Goal: Complete application form

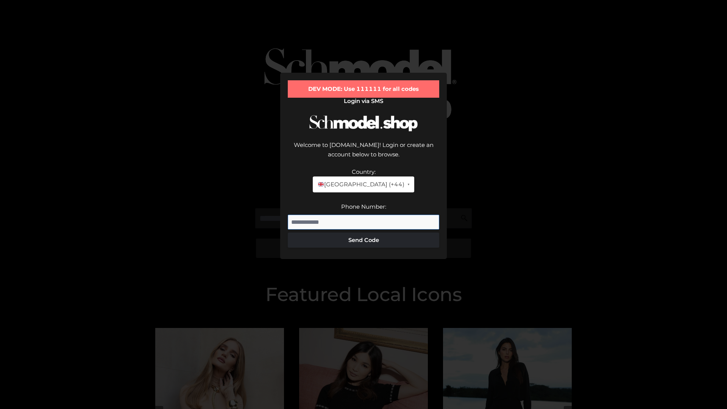
click at [364, 215] on input "Phone Number:" at bounding box center [364, 222] width 152 height 15
type input "**********"
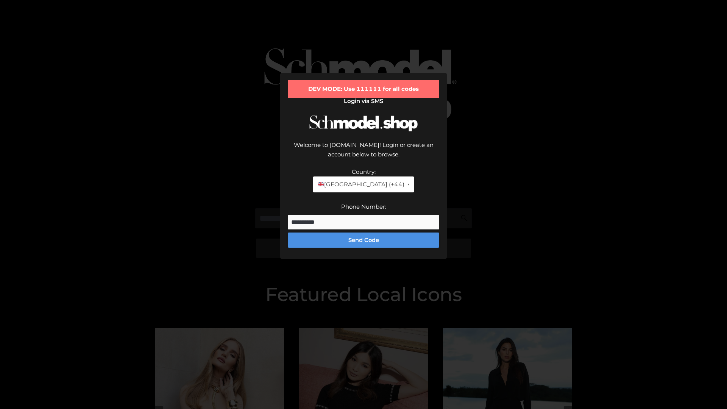
click at [364, 233] on button "Send Code" at bounding box center [364, 240] width 152 height 15
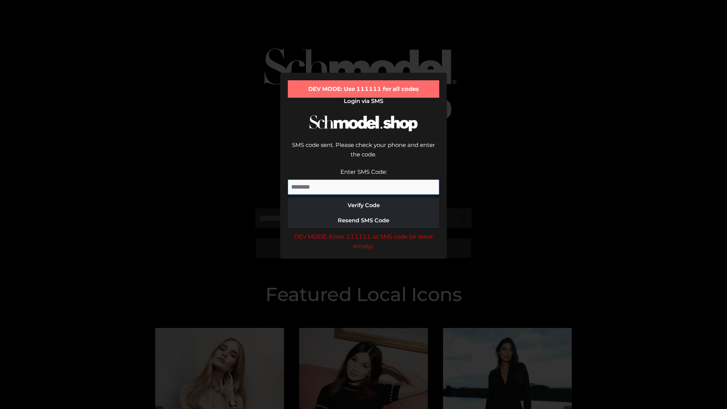
click at [364, 180] on input "Enter SMS Code:" at bounding box center [364, 187] width 152 height 15
type input "******"
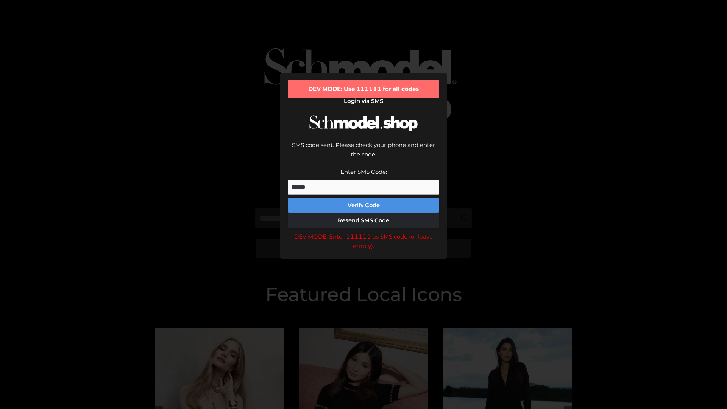
click at [364, 198] on button "Verify Code" at bounding box center [364, 205] width 152 height 15
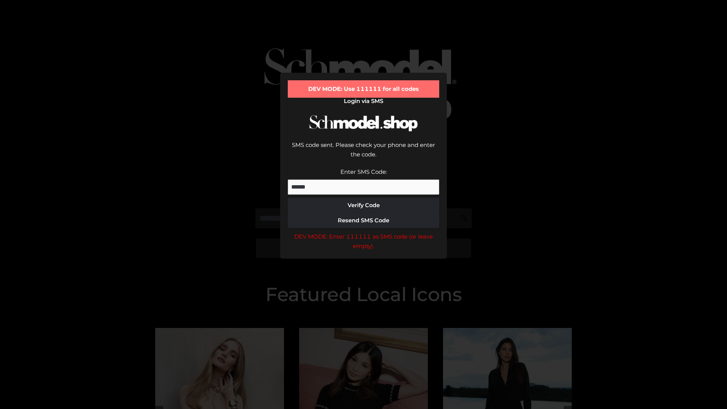
click at [364, 232] on div "DEV MODE: Enter 111111 as SMS code (or leave empty)." at bounding box center [364, 241] width 152 height 19
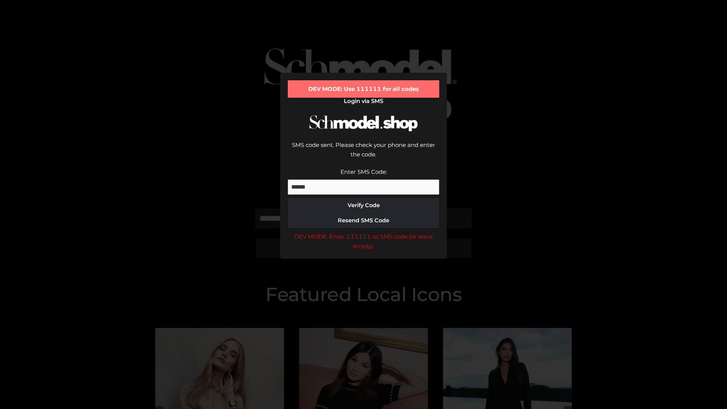
click at [364, 232] on div "DEV MODE: Enter 111111 as SMS code (or leave empty)." at bounding box center [364, 241] width 152 height 19
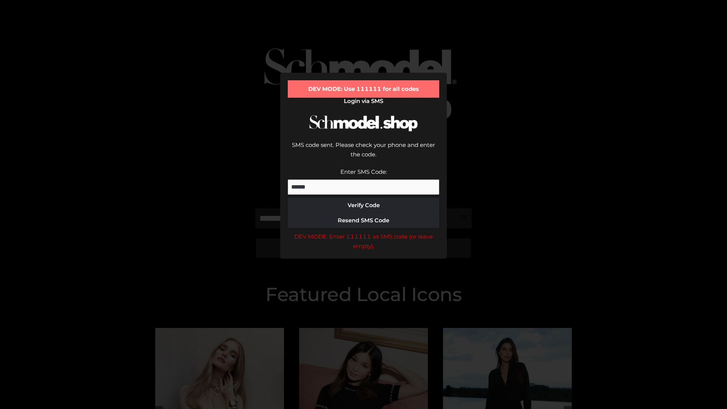
click at [364, 232] on div "DEV MODE: Enter 111111 as SMS code (or leave empty)." at bounding box center [364, 241] width 152 height 19
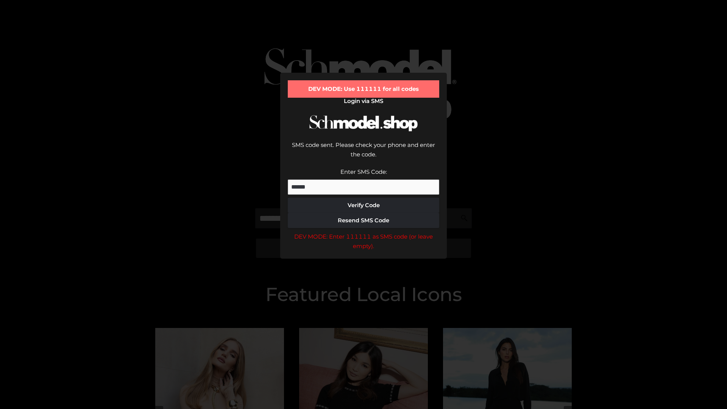
click at [364, 232] on div "DEV MODE: Enter 111111 as SMS code (or leave empty)." at bounding box center [364, 241] width 152 height 19
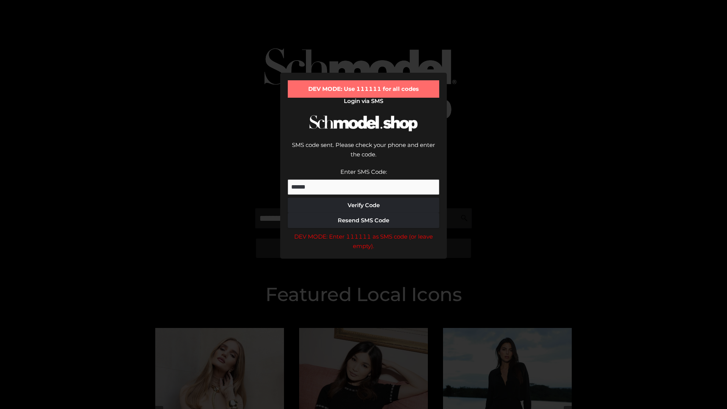
click at [364, 232] on div "DEV MODE: Enter 111111 as SMS code (or leave empty)." at bounding box center [364, 241] width 152 height 19
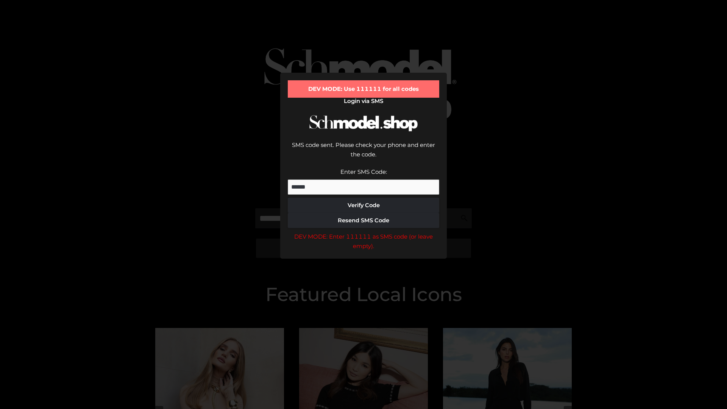
click at [364, 232] on div "DEV MODE: Enter 111111 as SMS code (or leave empty)." at bounding box center [364, 241] width 152 height 19
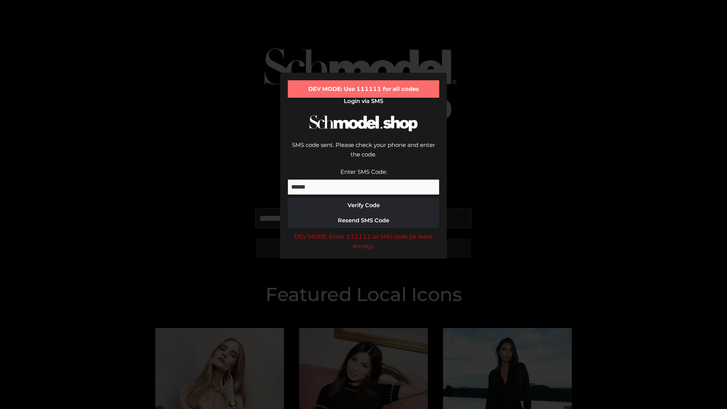
scroll to position [0, 39]
click at [364, 232] on div "DEV MODE: Enter 111111 as SMS code (or leave empty)." at bounding box center [364, 241] width 152 height 19
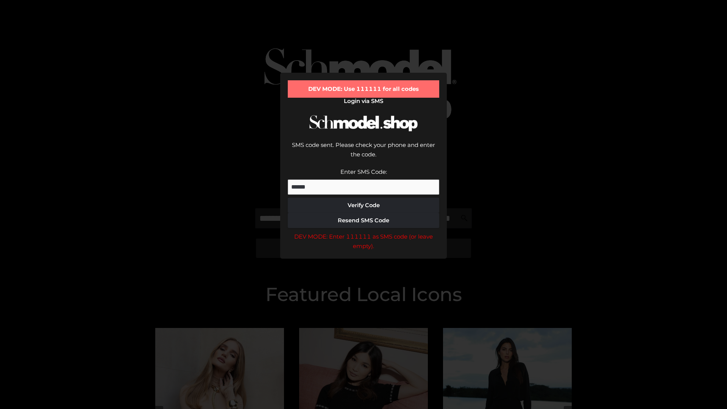
click at [364, 232] on div "DEV MODE: Enter 111111 as SMS code (or leave empty)." at bounding box center [364, 241] width 152 height 19
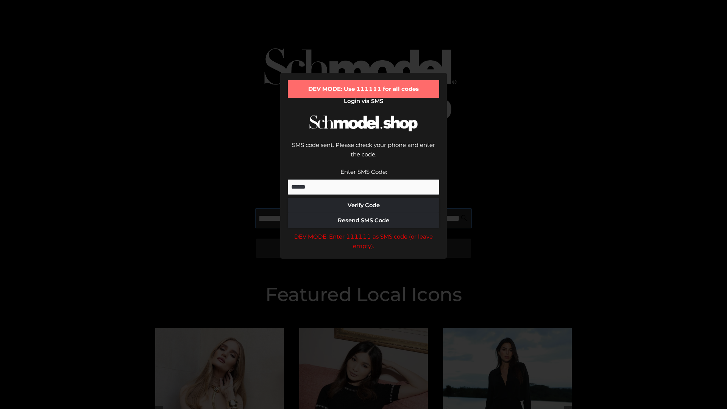
scroll to position [0, 83]
click at [364, 232] on div "DEV MODE: Enter 111111 as SMS code (or leave empty)." at bounding box center [364, 241] width 152 height 19
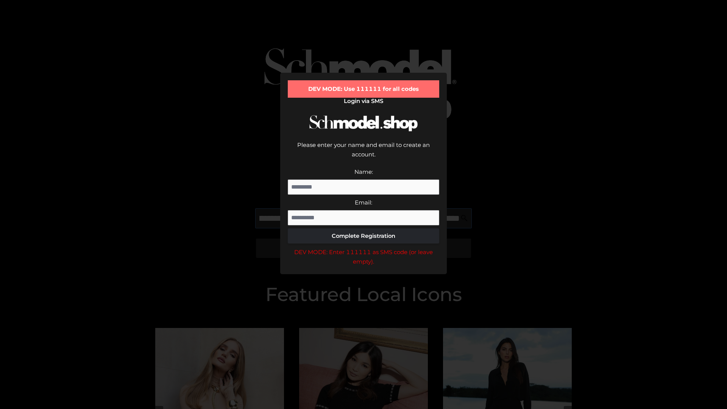
scroll to position [0, 94]
click at [364, 247] on div "DEV MODE: Enter 111111 as SMS code (or leave empty)." at bounding box center [364, 256] width 152 height 19
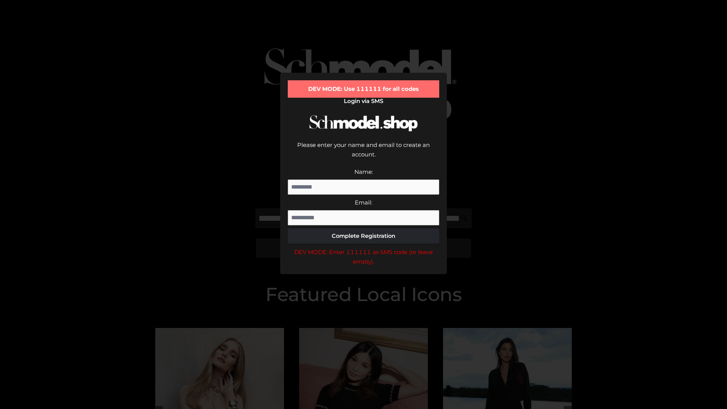
click at [364, 247] on div "DEV MODE: Enter 111111 as SMS code (or leave empty)." at bounding box center [364, 256] width 152 height 19
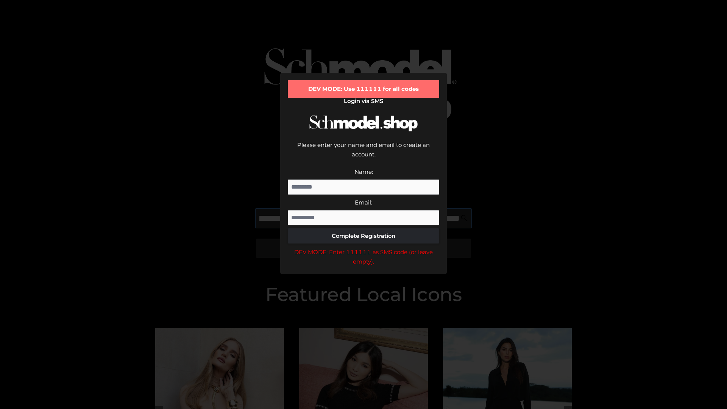
scroll to position [0, 137]
click at [364, 247] on div "DEV MODE: Enter 111111 as SMS code (or leave empty)." at bounding box center [364, 256] width 152 height 19
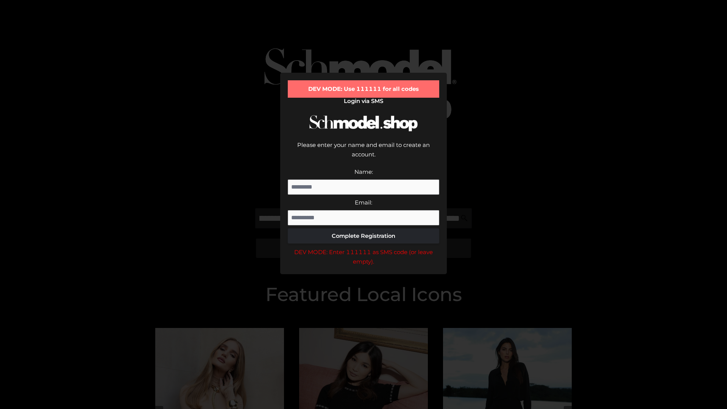
click at [364, 247] on div "DEV MODE: Enter 111111 as SMS code (or leave empty)." at bounding box center [364, 256] width 152 height 19
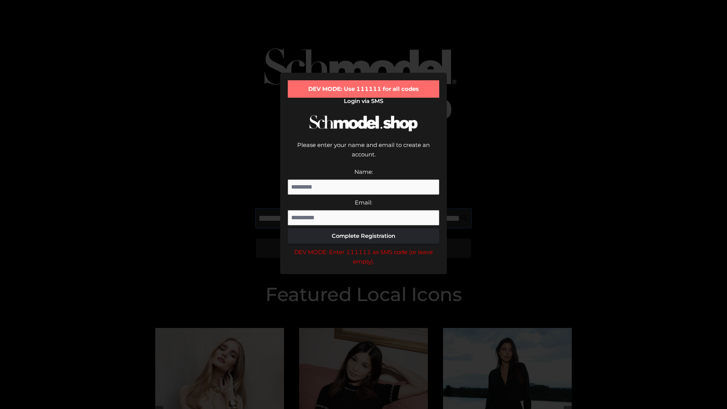
scroll to position [0, 183]
click at [364, 247] on div "DEV MODE: Enter 111111 as SMS code (or leave empty)." at bounding box center [364, 256] width 152 height 19
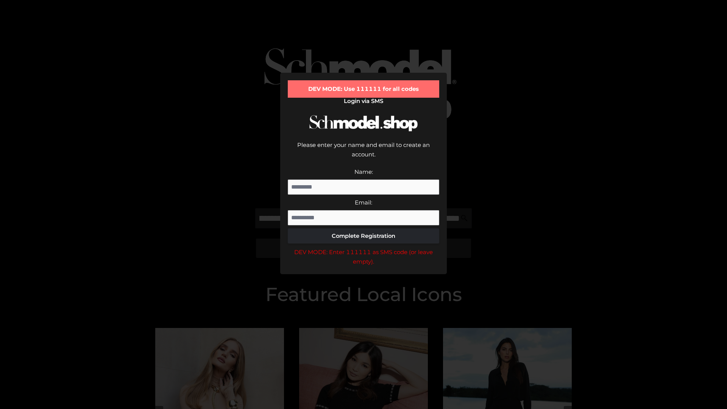
click at [364, 247] on div "DEV MODE: Enter 111111 as SMS code (or leave empty)." at bounding box center [364, 256] width 152 height 19
type input "**********"
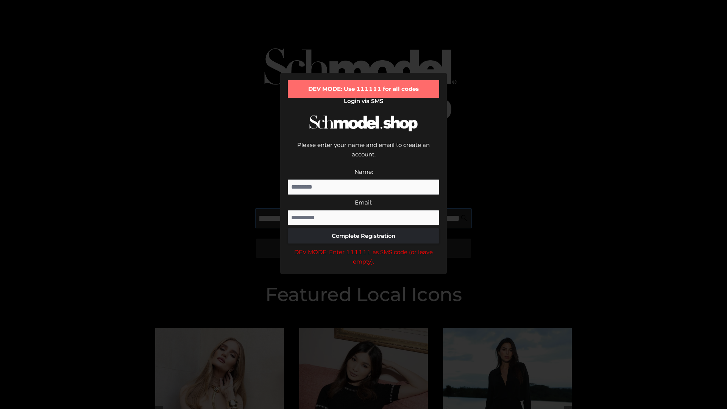
scroll to position [0, 220]
